Goal: Information Seeking & Learning: Learn about a topic

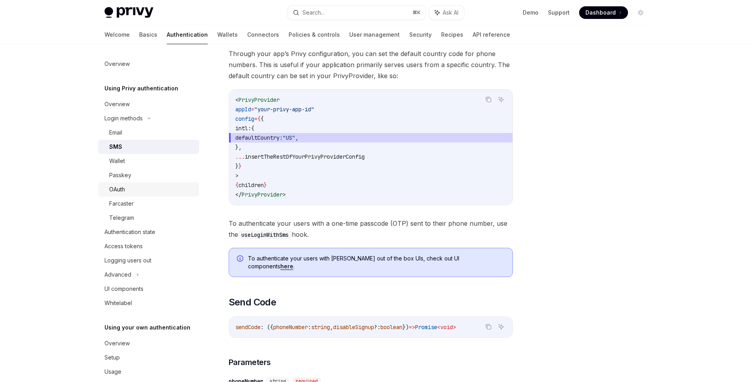
scroll to position [6, 0]
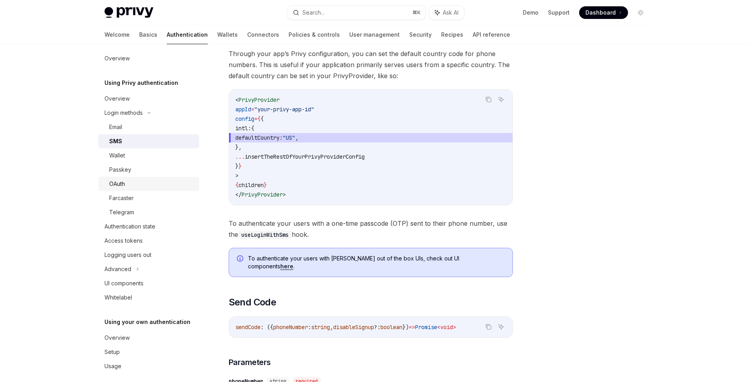
click at [126, 180] on div "OAuth" at bounding box center [151, 183] width 85 height 9
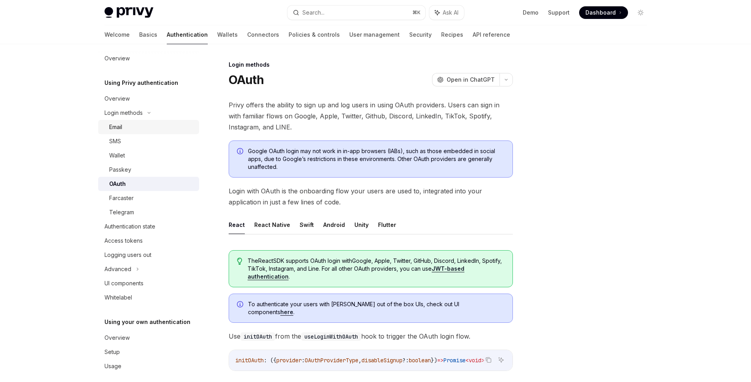
click at [124, 123] on div "Email" at bounding box center [151, 126] width 85 height 9
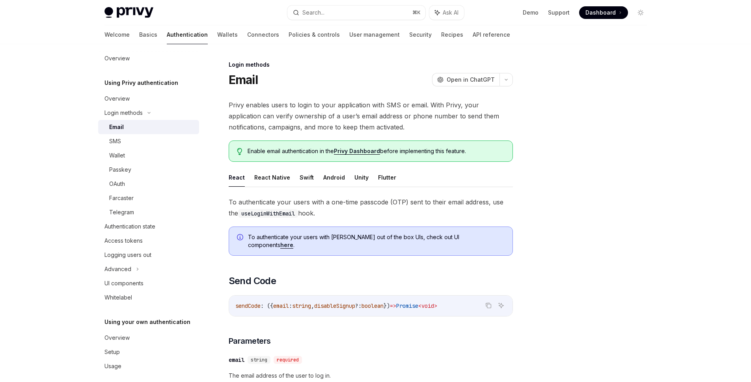
type textarea "*"
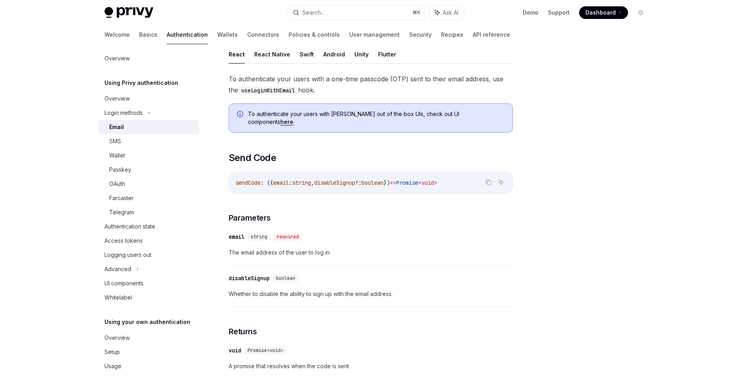
scroll to position [122, 0]
click at [309, 180] on span "string" at bounding box center [301, 183] width 19 height 7
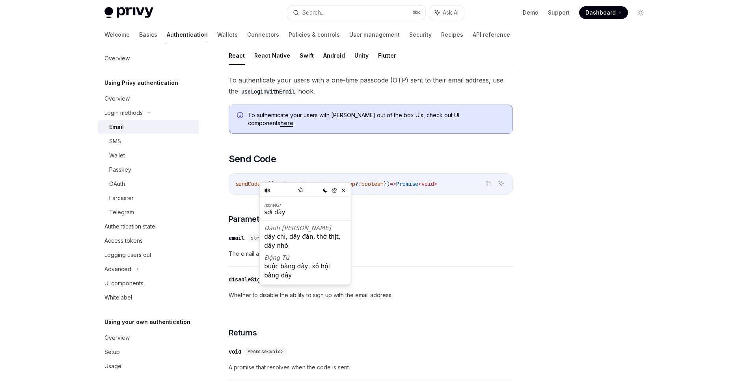
click at [354, 180] on span "disableSignup" at bounding box center [334, 183] width 41 height 7
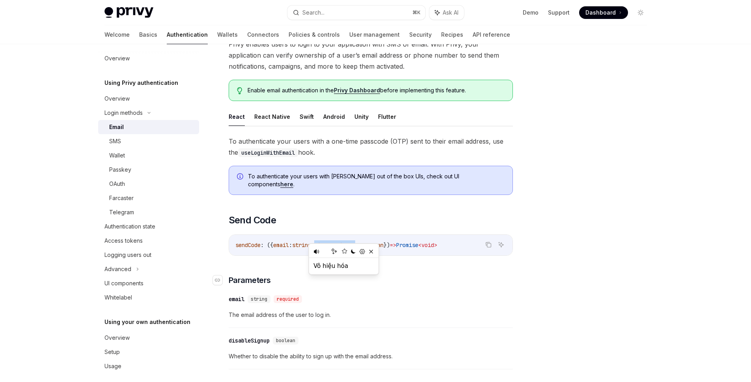
scroll to position [30, 0]
